Goal: Task Accomplishment & Management: Complete application form

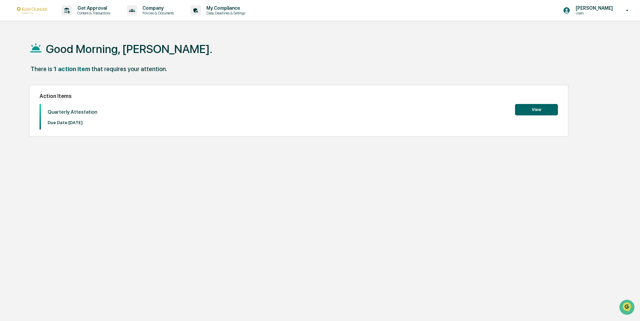
click at [528, 110] on button "View" at bounding box center [536, 109] width 43 height 11
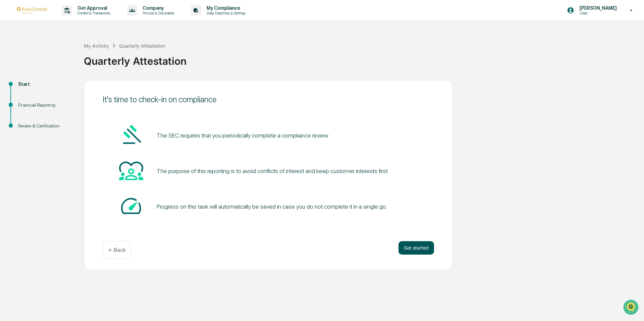
click at [414, 247] on button "Get started" at bounding box center [416, 247] width 36 height 13
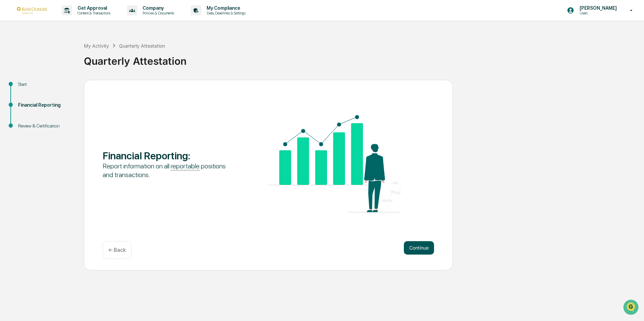
click at [422, 249] on button "Continue" at bounding box center [419, 247] width 30 height 13
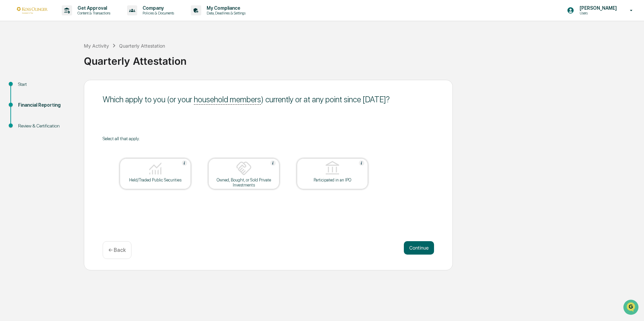
click at [174, 173] on div at bounding box center [155, 168] width 67 height 17
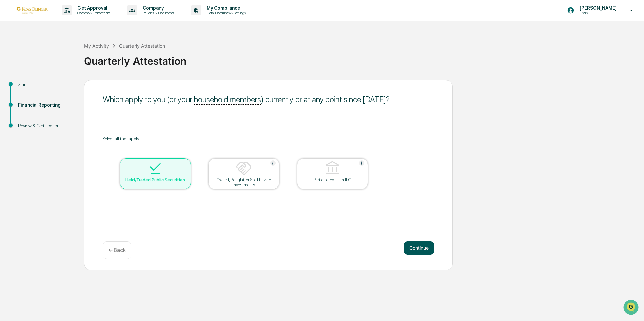
click at [418, 249] on button "Continue" at bounding box center [419, 247] width 30 height 13
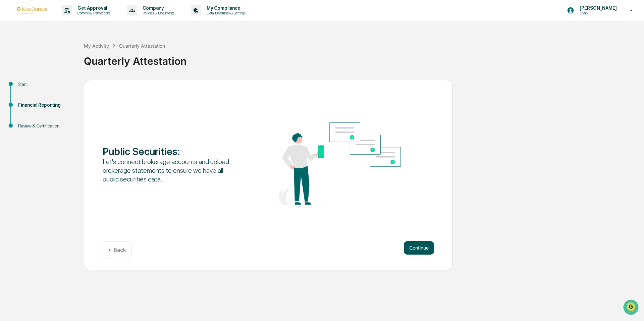
click at [426, 247] on button "Continue" at bounding box center [419, 247] width 30 height 13
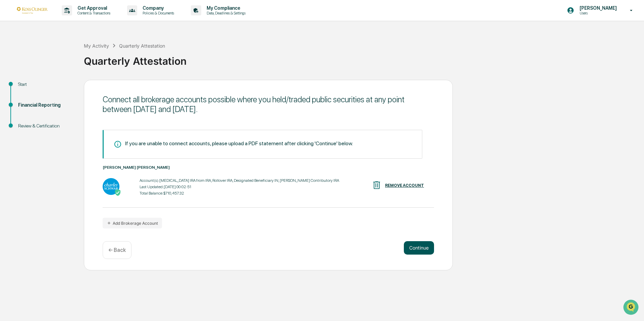
click at [416, 249] on button "Continue" at bounding box center [419, 247] width 30 height 13
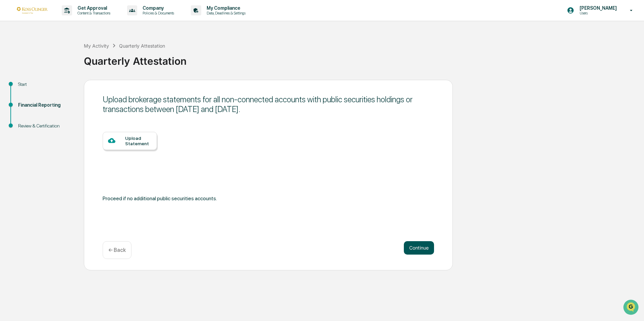
click at [416, 245] on button "Continue" at bounding box center [419, 247] width 30 height 13
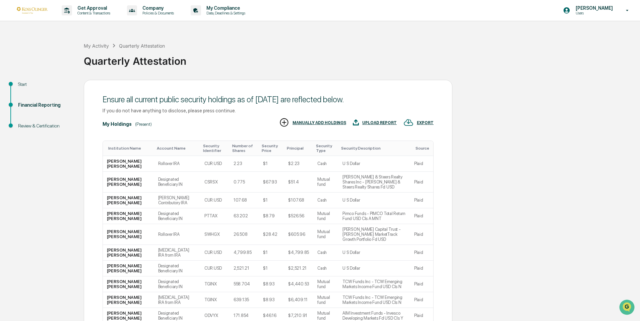
scroll to position [51, 0]
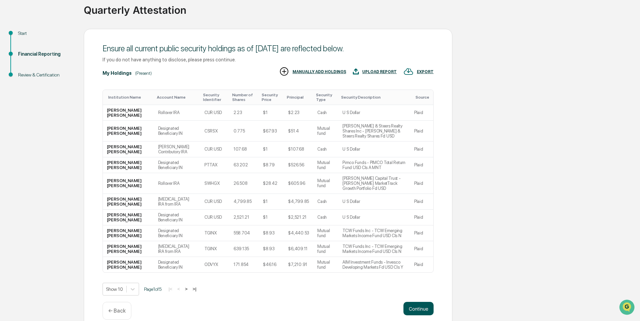
click at [423, 302] on button "Continue" at bounding box center [419, 308] width 30 height 13
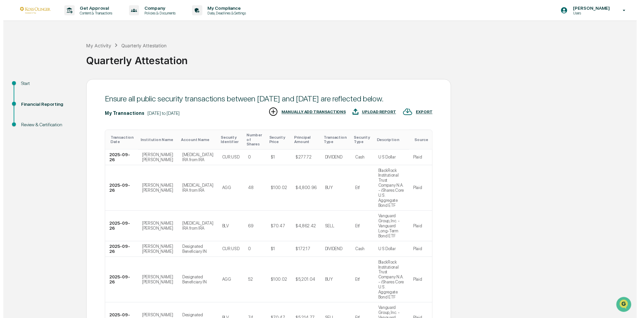
scroll to position [86, 0]
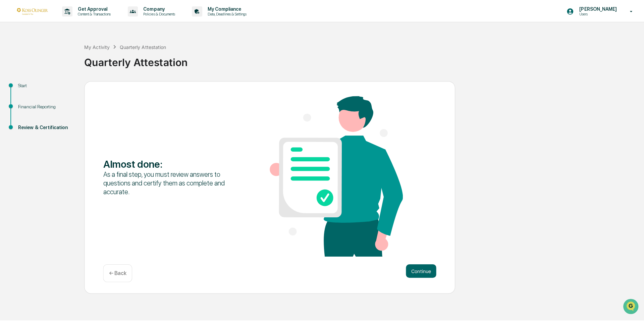
scroll to position [0, 0]
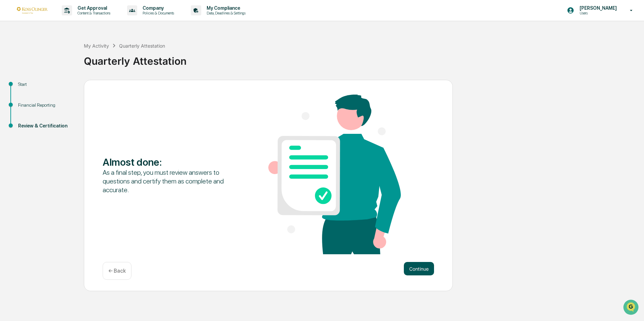
click at [418, 269] on button "Continue" at bounding box center [419, 268] width 30 height 13
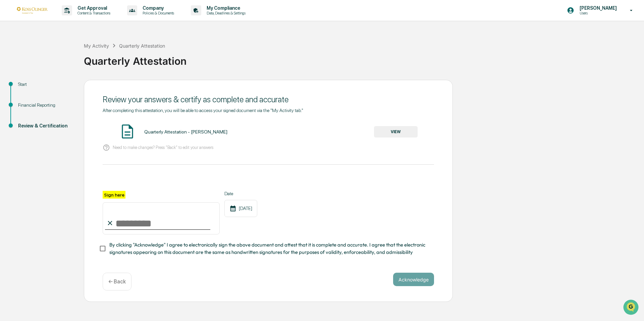
click at [131, 225] on input "Sign here" at bounding box center [161, 218] width 117 height 32
type input "**********"
click at [400, 136] on button "VIEW" at bounding box center [396, 131] width 44 height 11
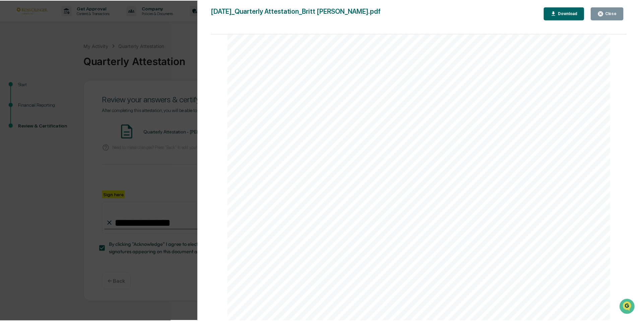
scroll to position [2538, 0]
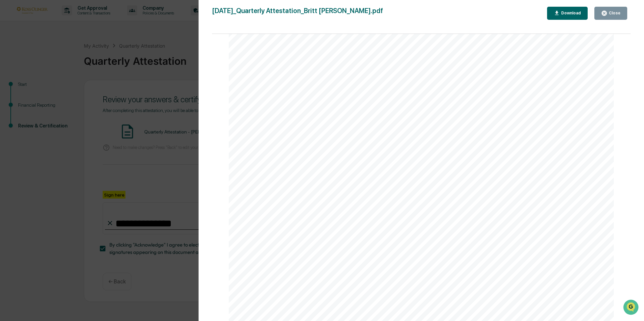
click at [602, 14] on button "Close" at bounding box center [610, 13] width 33 height 13
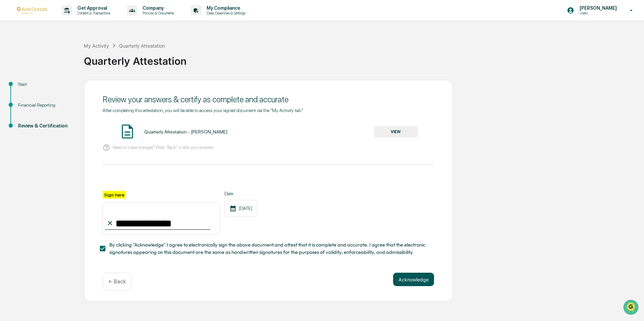
click at [416, 278] on button "Acknowledge" at bounding box center [413, 279] width 41 height 13
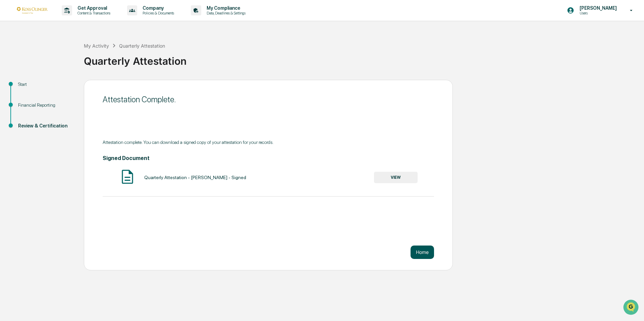
click at [426, 252] on button "Home" at bounding box center [421, 251] width 23 height 13
